Goal: Browse casually: Explore the website without a specific task or goal

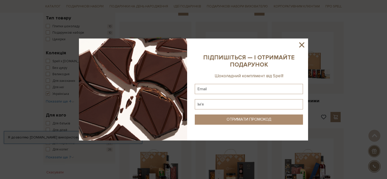
scroll to position [145, 0]
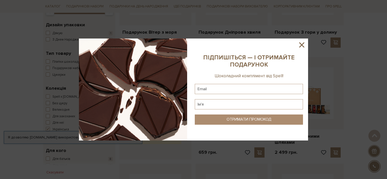
click at [300, 43] on icon at bounding box center [301, 44] width 5 height 5
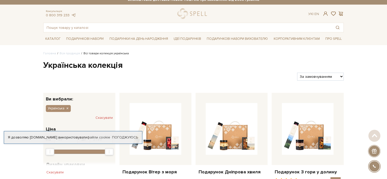
scroll to position [0, 0]
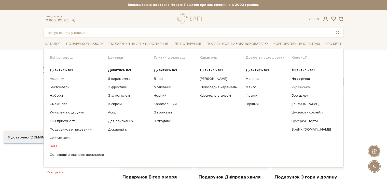
click at [304, 87] on link "Українська" at bounding box center [313, 87] width 42 height 5
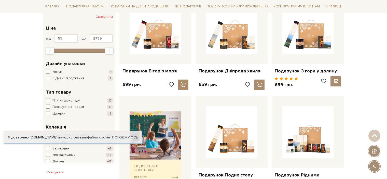
scroll to position [101, 0]
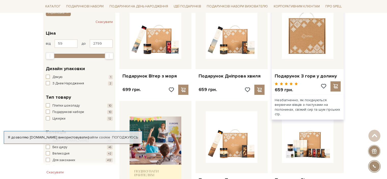
click at [307, 44] on img at bounding box center [308, 33] width 52 height 52
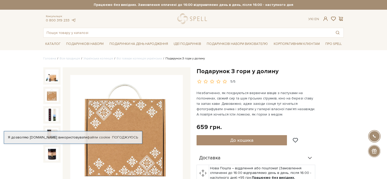
click at [51, 99] on img at bounding box center [51, 95] width 13 height 13
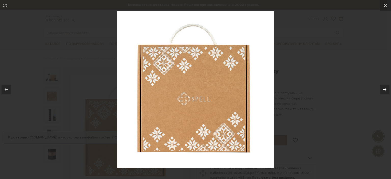
click at [387, 91] on icon at bounding box center [385, 89] width 6 height 6
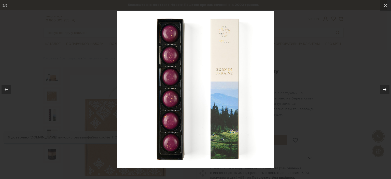
click at [387, 91] on icon at bounding box center [385, 89] width 6 height 6
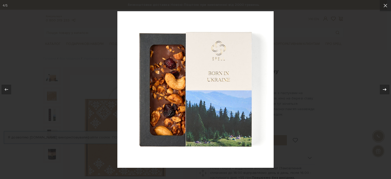
click at [387, 91] on icon at bounding box center [385, 89] width 6 height 6
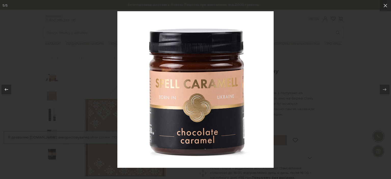
click at [387, 91] on icon at bounding box center [385, 89] width 6 height 6
click at [386, 90] on icon at bounding box center [385, 89] width 6 height 6
click at [385, 7] on icon at bounding box center [386, 6] width 6 height 6
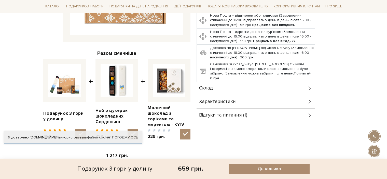
scroll to position [162, 0]
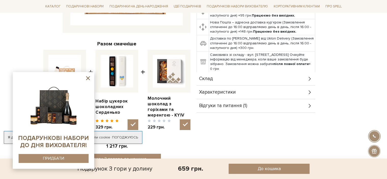
click at [87, 79] on icon at bounding box center [88, 78] width 4 height 4
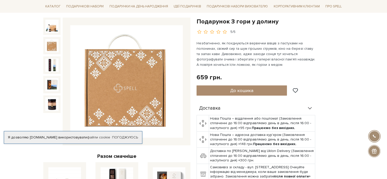
scroll to position [51, 0]
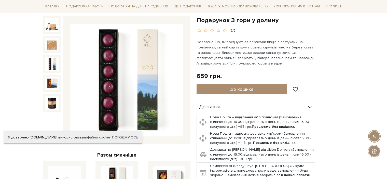
click at [52, 66] on img at bounding box center [51, 63] width 13 height 13
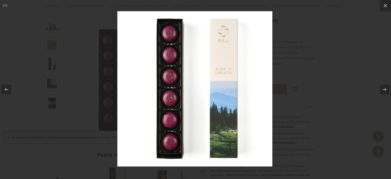
click at [50, 81] on div at bounding box center [195, 89] width 391 height 179
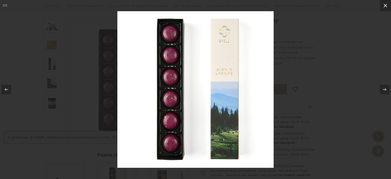
click at [384, 5] on icon at bounding box center [386, 6] width 6 height 6
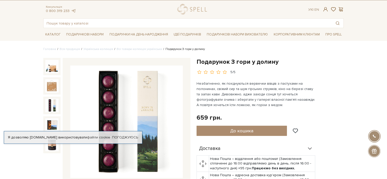
scroll to position [8, 0]
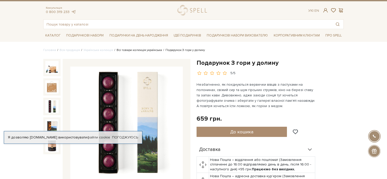
click at [139, 50] on link "Всі товари колекція українська" at bounding box center [139, 50] width 45 height 4
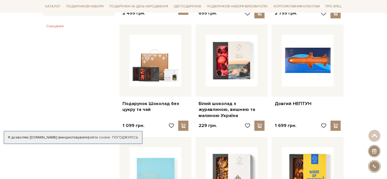
scroll to position [375, 0]
